Goal: Task Accomplishment & Management: Manage account settings

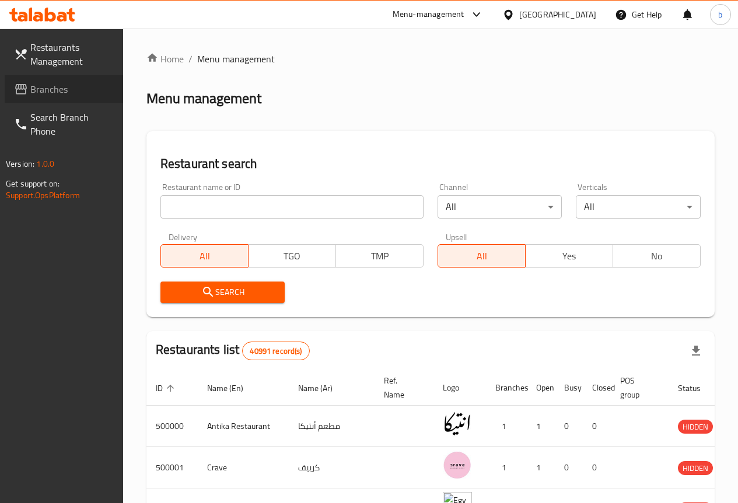
click at [50, 83] on span "Branches" at bounding box center [71, 89] width 83 height 14
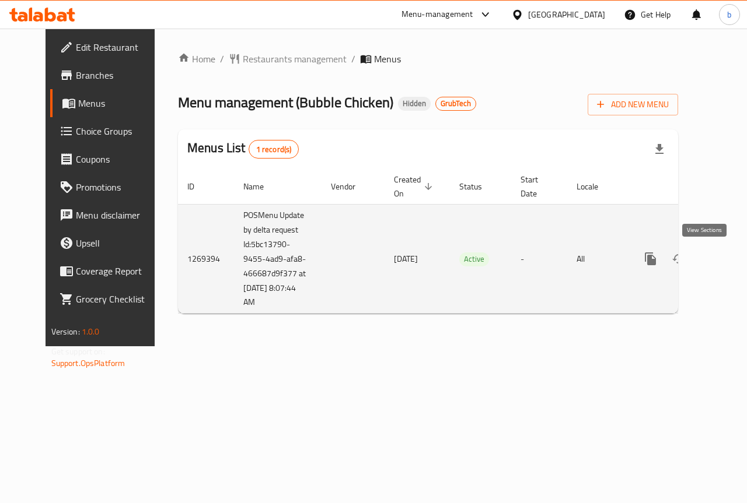
click at [727, 258] on icon "enhanced table" at bounding box center [734, 259] width 14 height 14
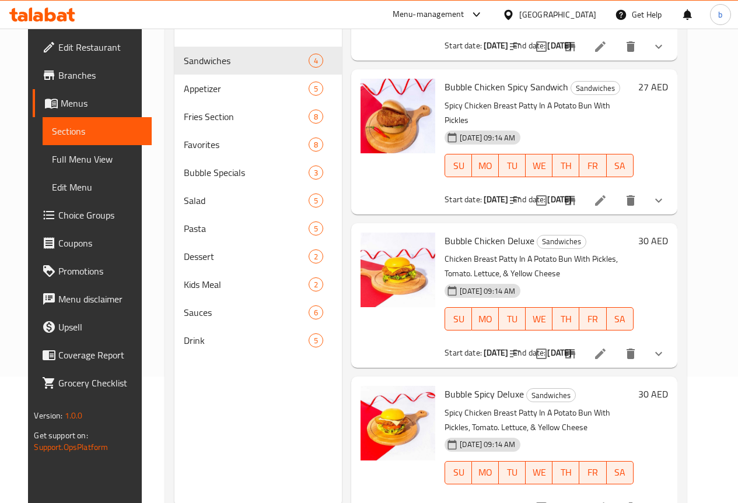
scroll to position [163, 0]
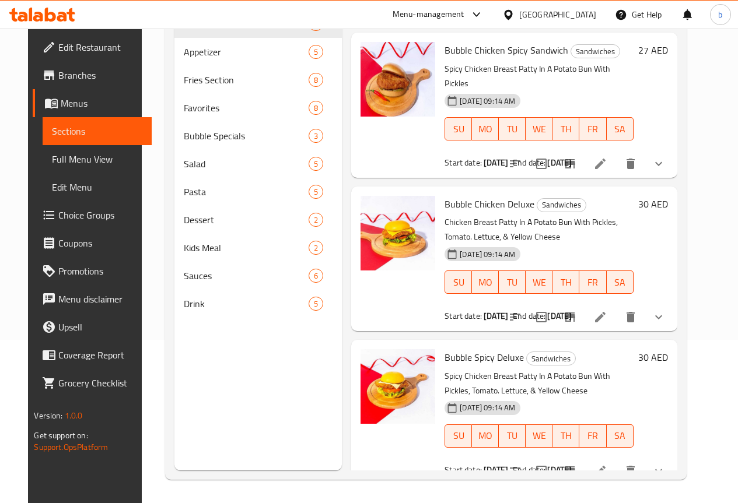
click at [65, 160] on span "Full Menu View" at bounding box center [97, 159] width 90 height 14
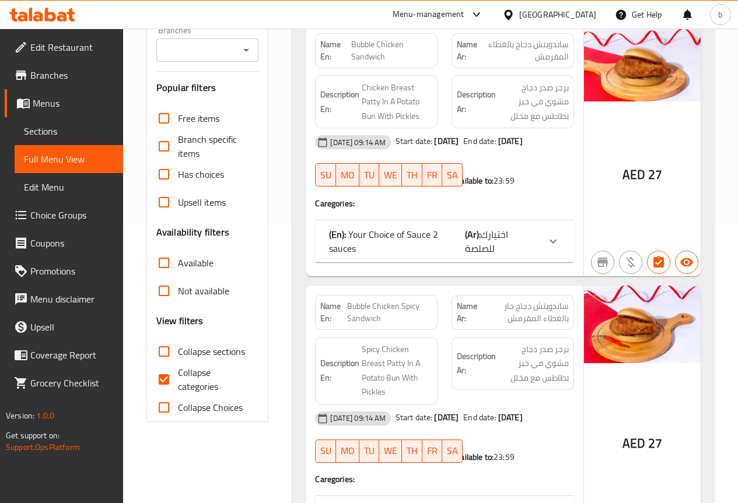
scroll to position [338, 0]
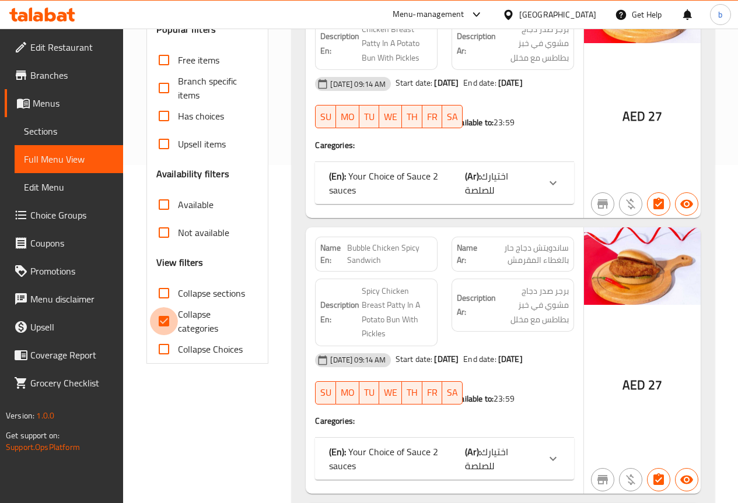
click at [166, 320] on input "Collapse categories" at bounding box center [164, 321] width 28 height 28
checkbox input "false"
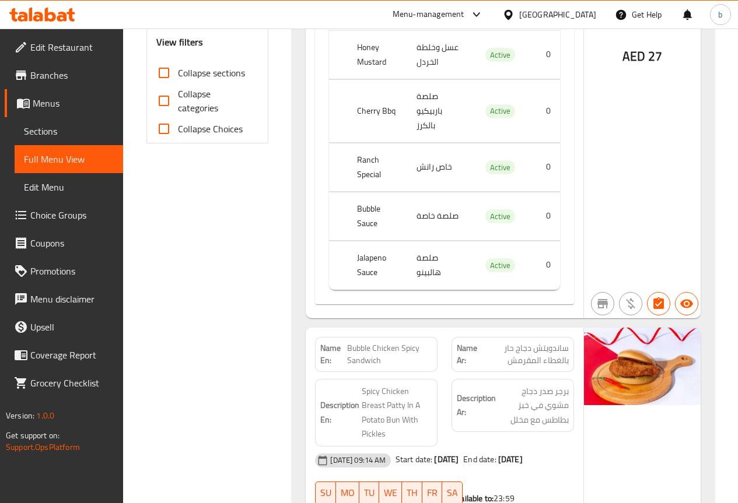
scroll to position [467, 0]
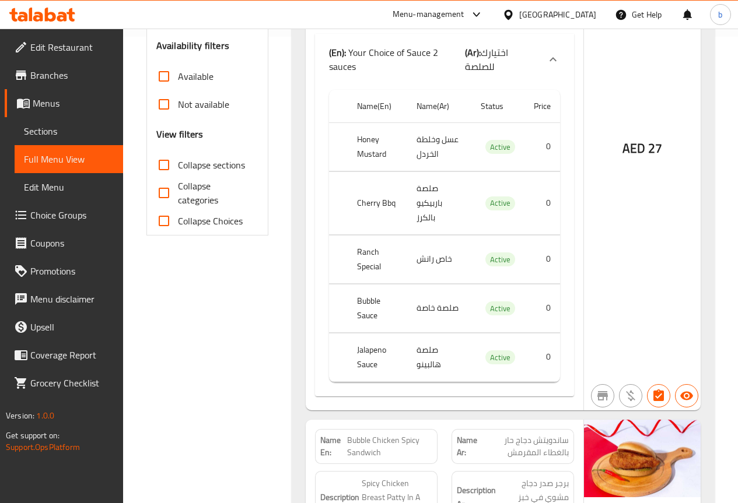
click at [62, 50] on span "Edit Restaurant" at bounding box center [71, 47] width 83 height 14
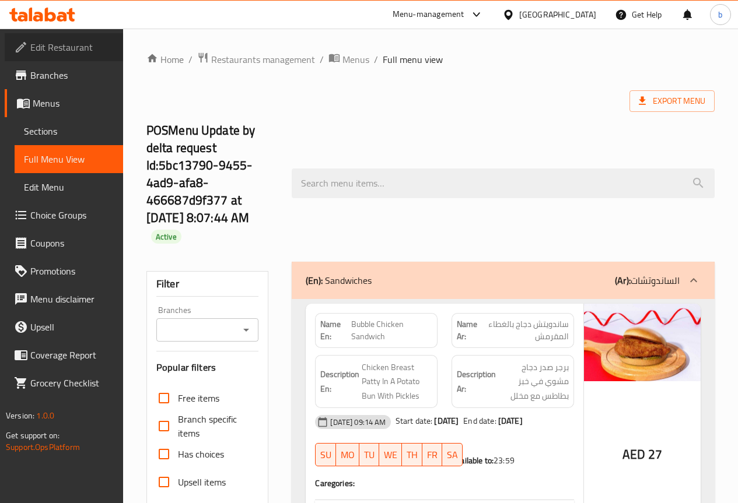
click at [64, 43] on span "Edit Restaurant" at bounding box center [71, 47] width 83 height 14
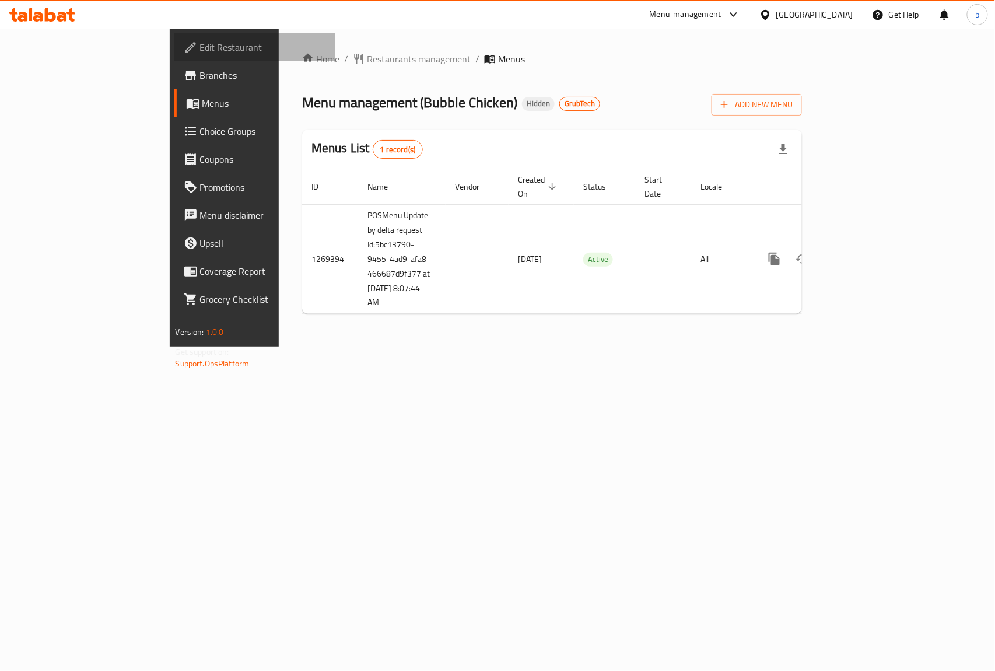
click at [174, 37] on link "Edit Restaurant" at bounding box center [255, 47] width 162 height 28
